Goal: Transaction & Acquisition: Purchase product/service

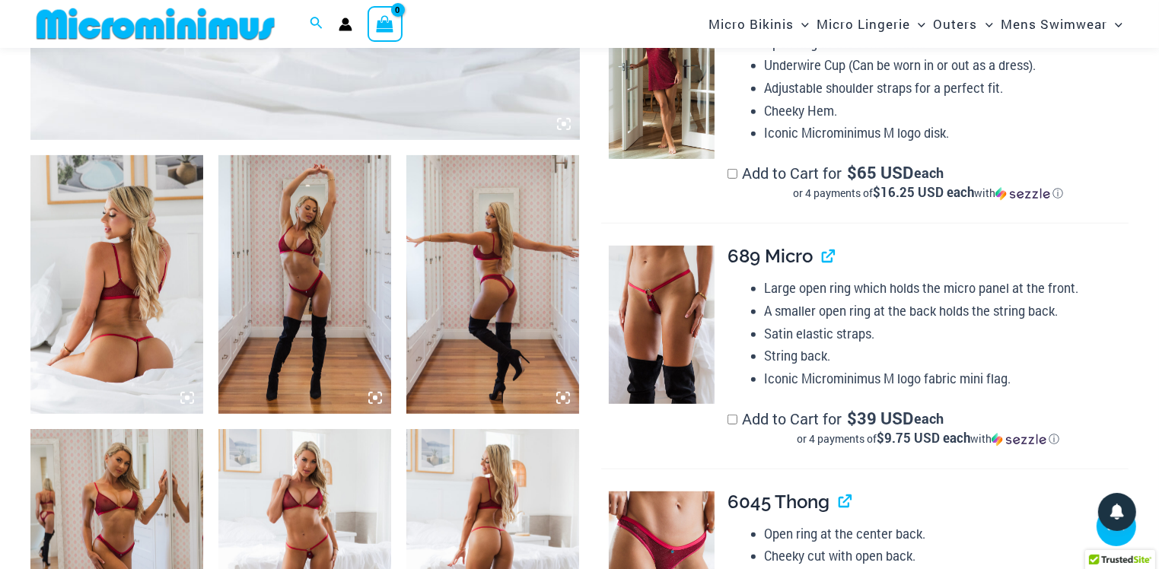
scroll to position [899, 0]
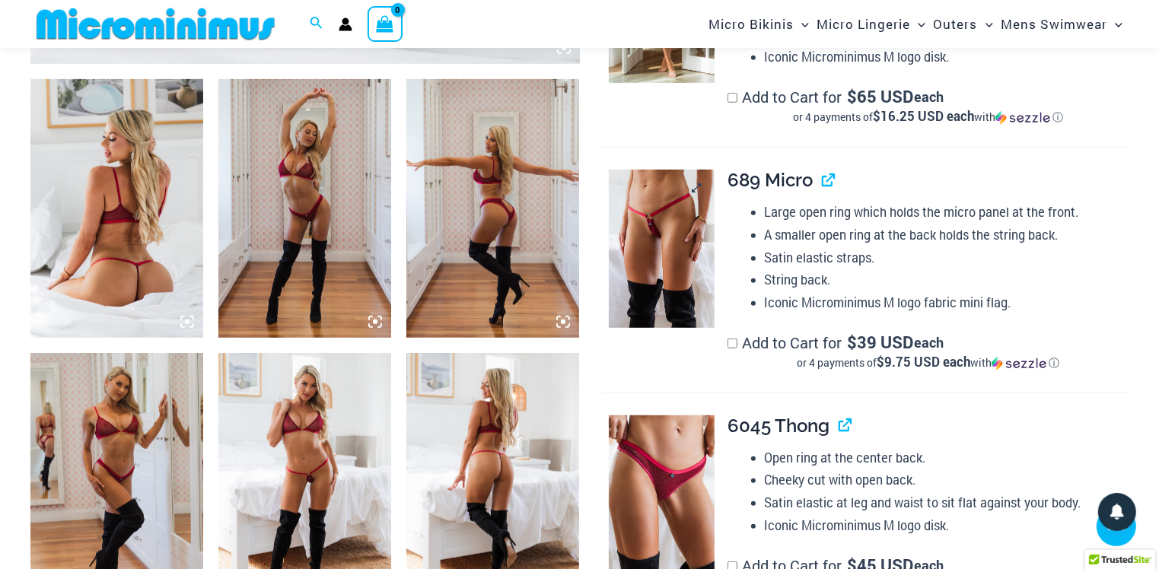
click at [669, 258] on img at bounding box center [662, 249] width 106 height 158
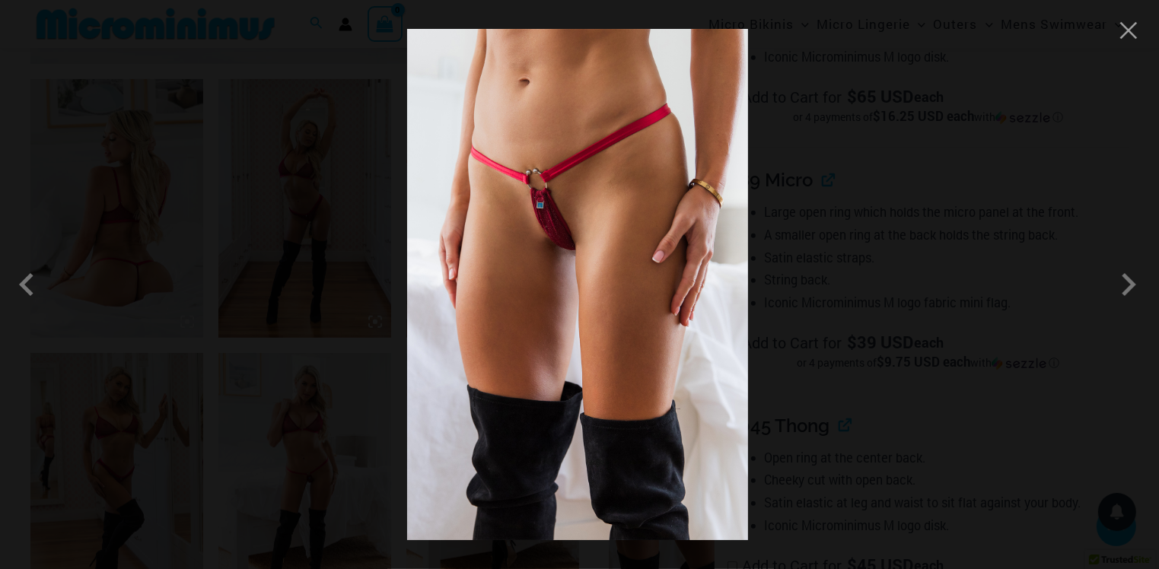
click at [548, 267] on img at bounding box center [577, 285] width 341 height 512
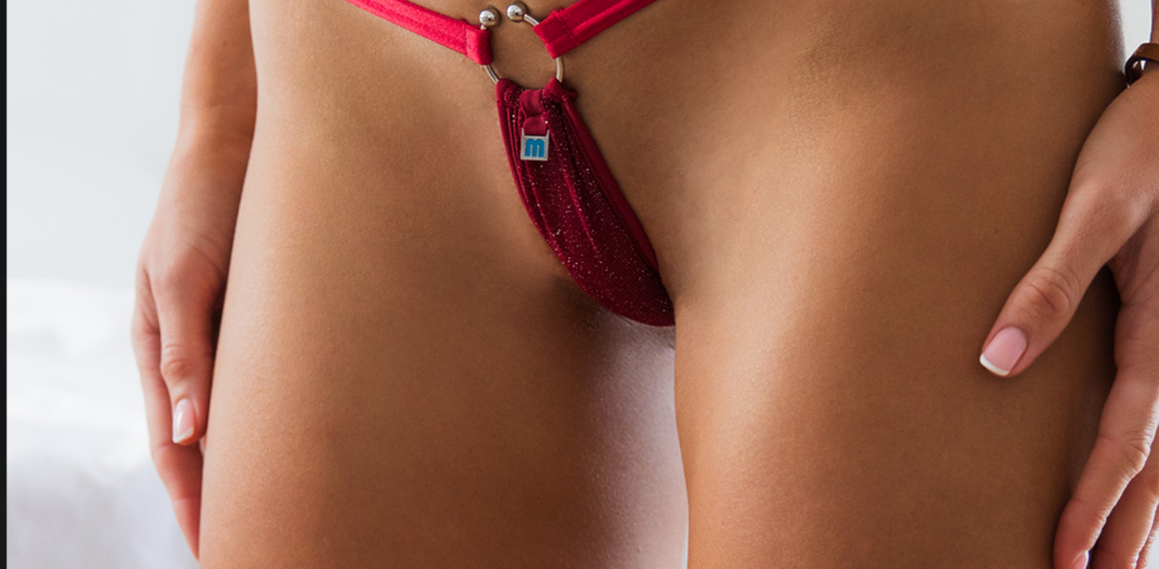
scroll to position [671, 0]
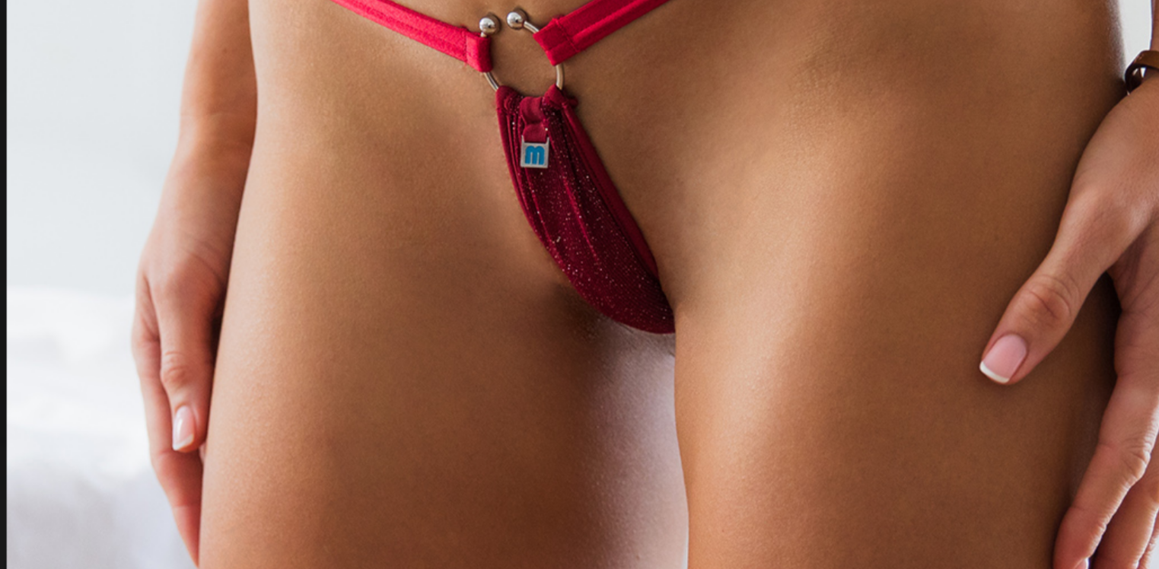
drag, startPoint x: 542, startPoint y: 272, endPoint x: 604, endPoint y: 222, distance: 79.5
click at [604, 222] on img at bounding box center [577, 285] width 341 height 512
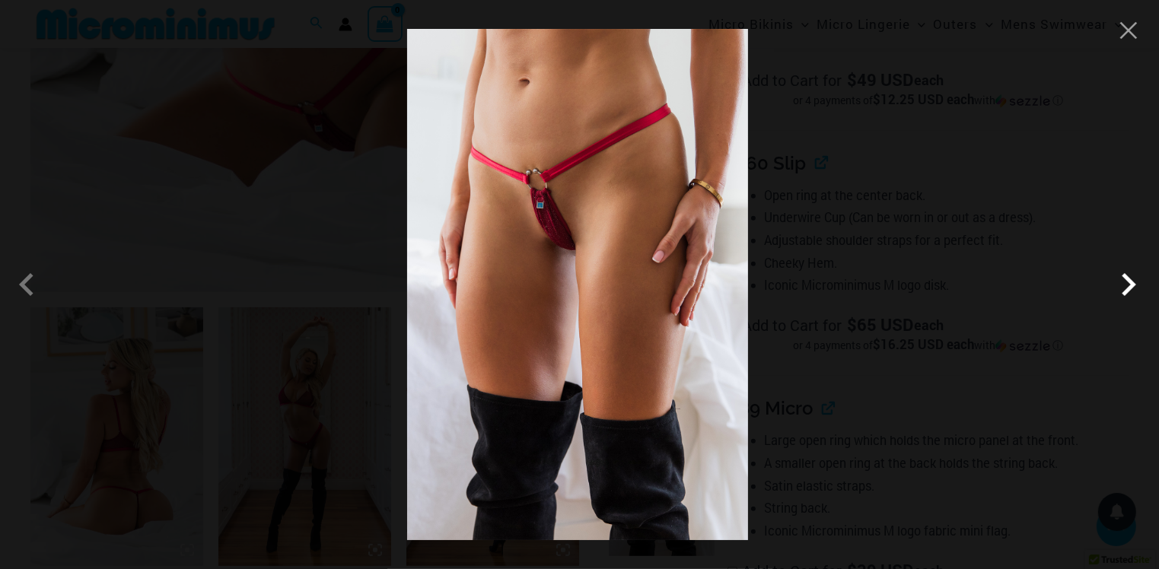
click at [1130, 285] on span at bounding box center [1129, 285] width 46 height 46
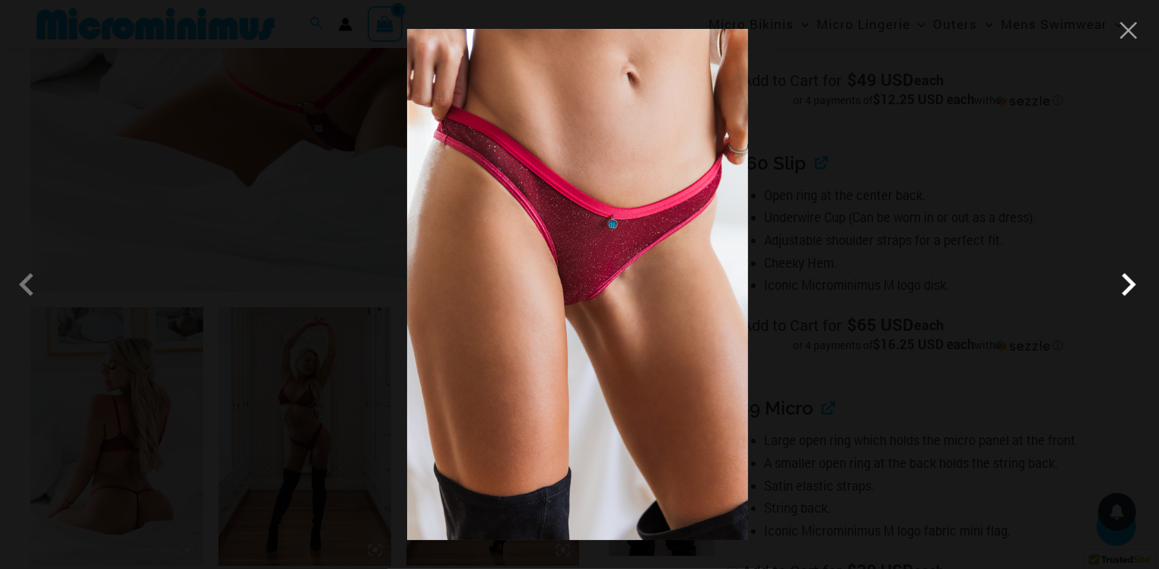
click at [1130, 285] on span at bounding box center [1129, 285] width 46 height 46
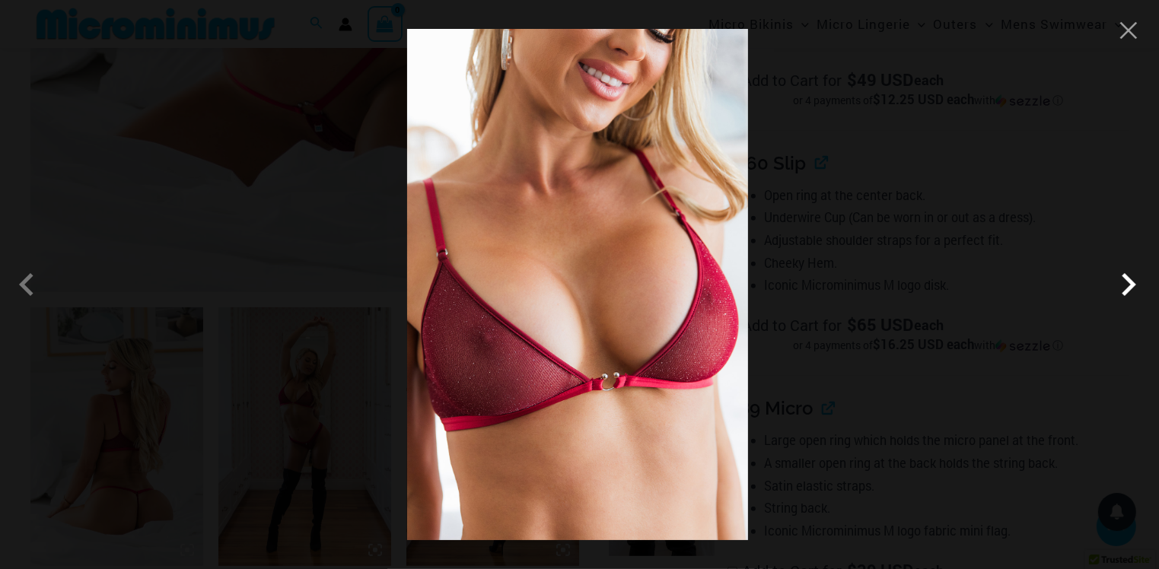
click at [1130, 285] on span at bounding box center [1129, 285] width 46 height 46
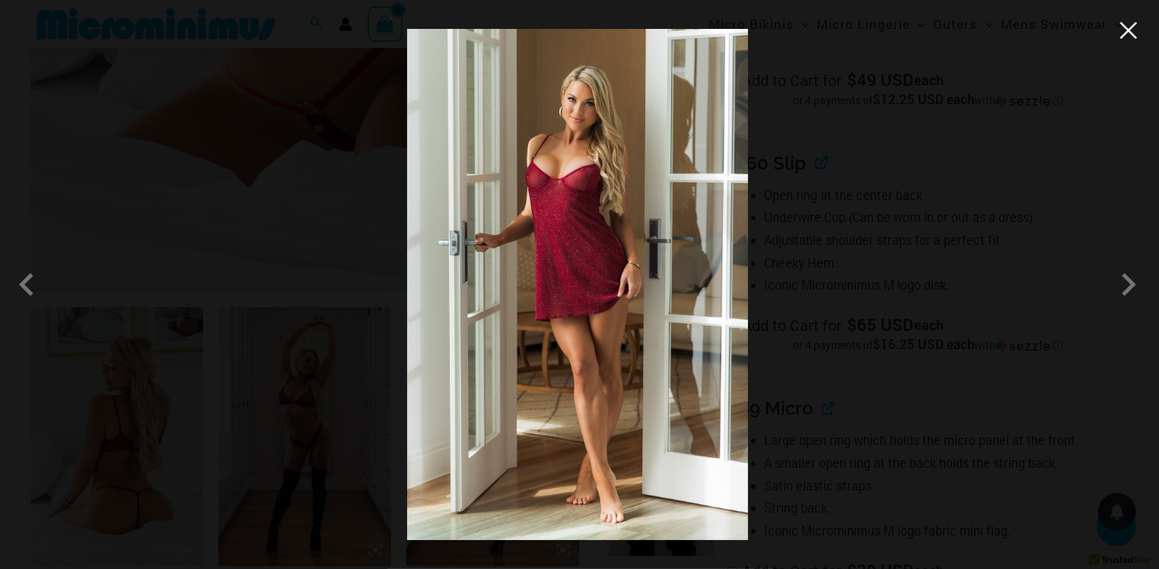
click at [1130, 28] on button "Close" at bounding box center [1129, 30] width 23 height 23
